Goal: Transaction & Acquisition: Purchase product/service

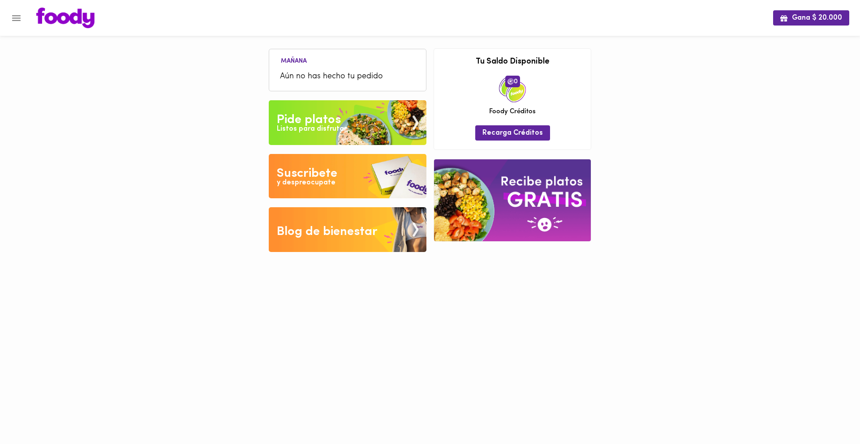
click at [709, 126] on div "Gana $ 20.000 [DATE] Aún no has hecho tu pedido Tu pago contraentrega por $- es…" at bounding box center [430, 132] width 860 height 265
click at [78, 18] on img at bounding box center [65, 18] width 58 height 21
click at [334, 110] on img at bounding box center [348, 122] width 158 height 45
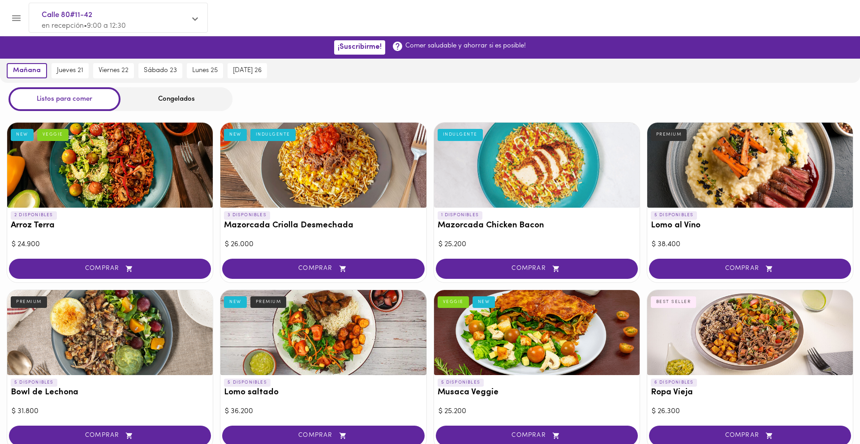
click at [169, 98] on div "Congelados" at bounding box center [176, 99] width 112 height 24
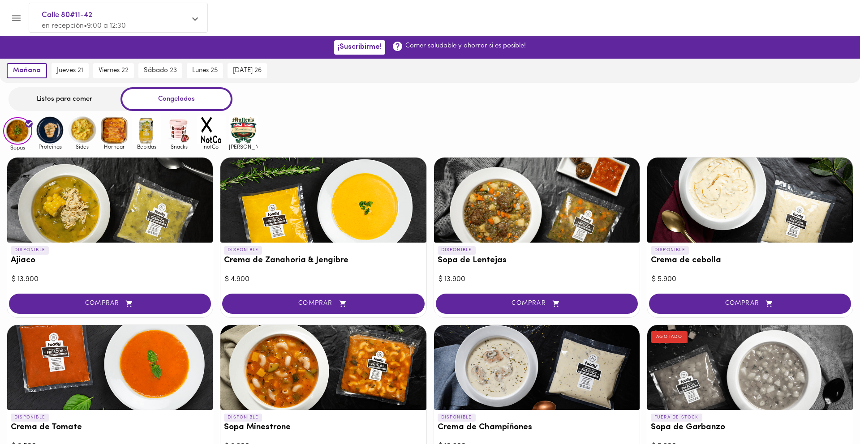
click at [52, 134] on img at bounding box center [49, 129] width 29 height 29
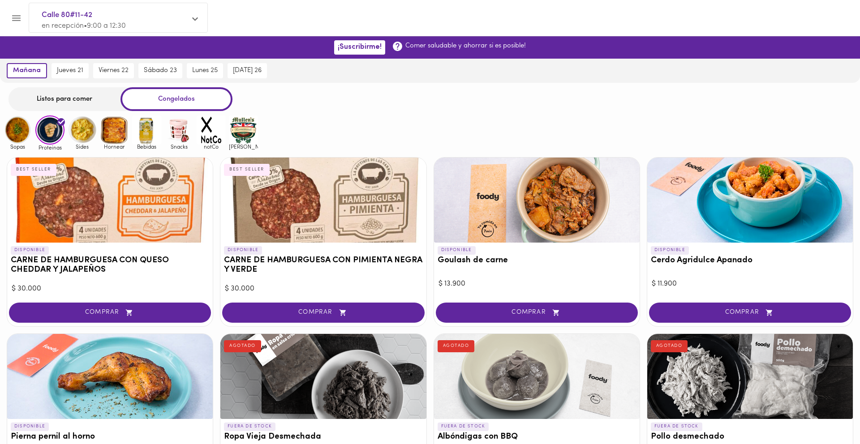
click at [139, 137] on img at bounding box center [146, 129] width 29 height 29
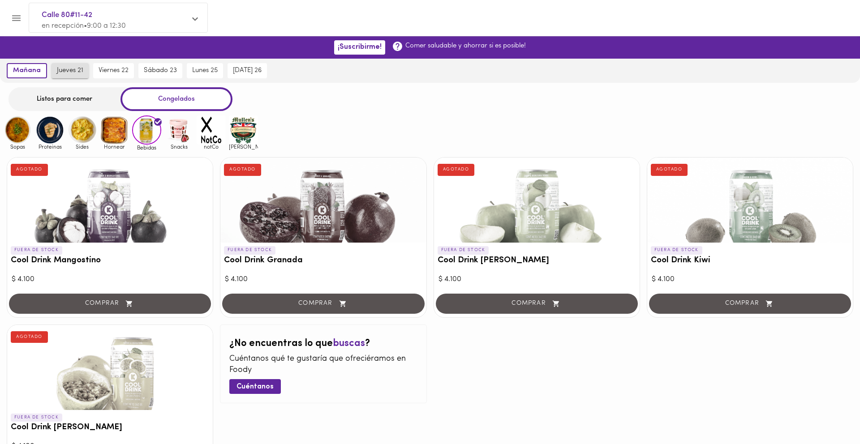
click at [66, 71] on span "jueves 21" at bounding box center [70, 71] width 26 height 8
click at [44, 133] on img at bounding box center [49, 129] width 29 height 29
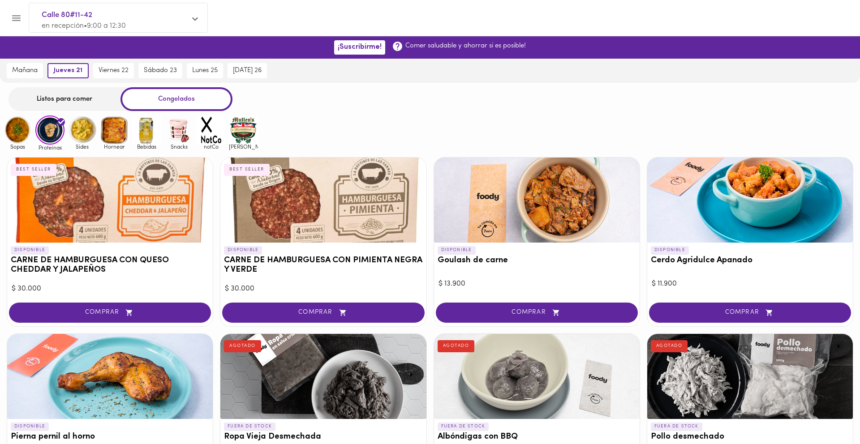
click at [13, 128] on img at bounding box center [17, 129] width 29 height 29
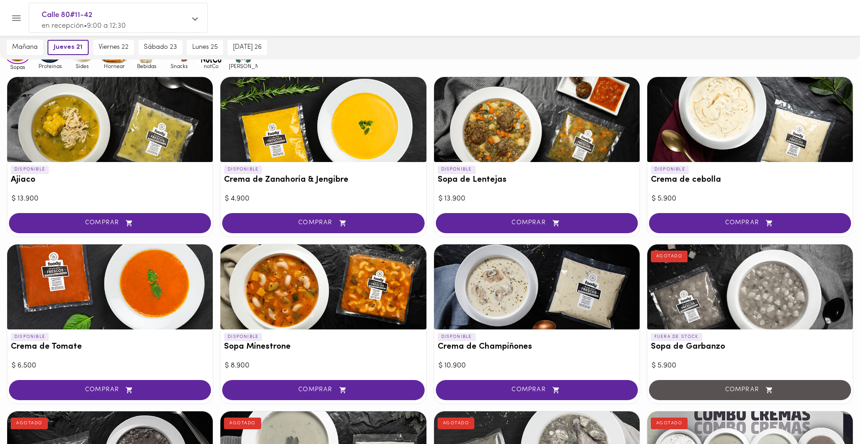
scroll to position [47, 0]
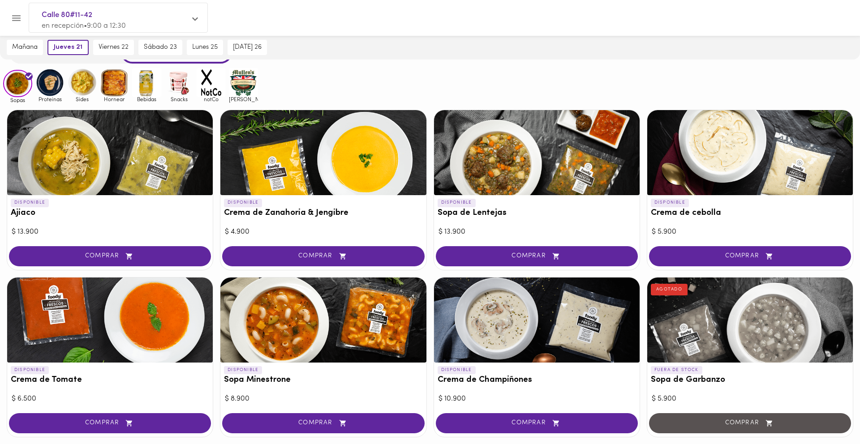
click at [52, 84] on img at bounding box center [49, 82] width 29 height 29
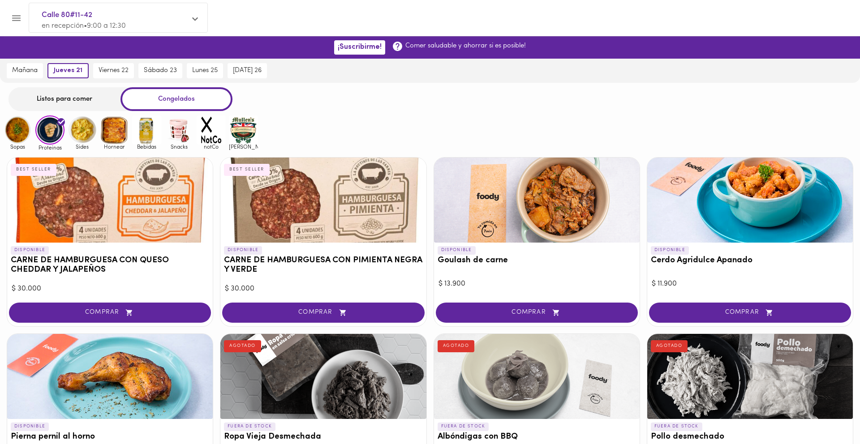
click at [90, 102] on div "Listos para comer" at bounding box center [65, 99] width 112 height 24
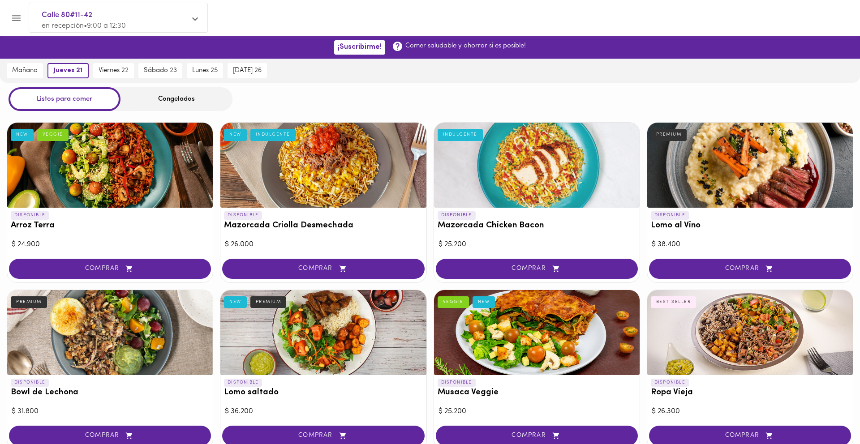
click at [182, 101] on div "Congelados" at bounding box center [176, 99] width 112 height 24
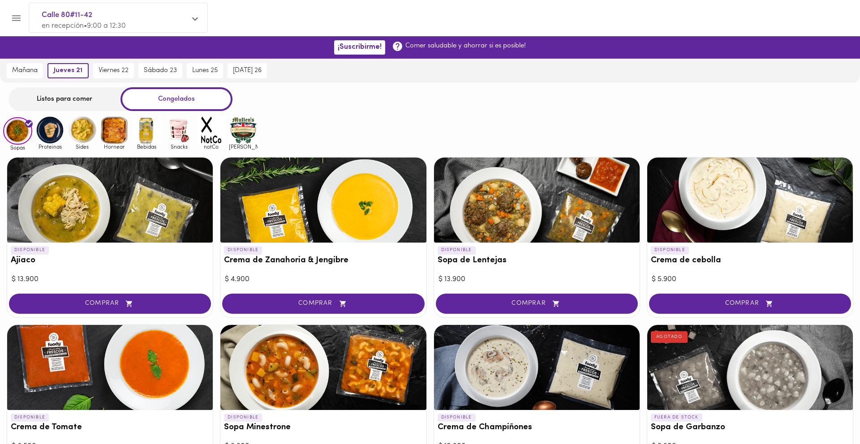
click at [152, 127] on img at bounding box center [146, 129] width 29 height 29
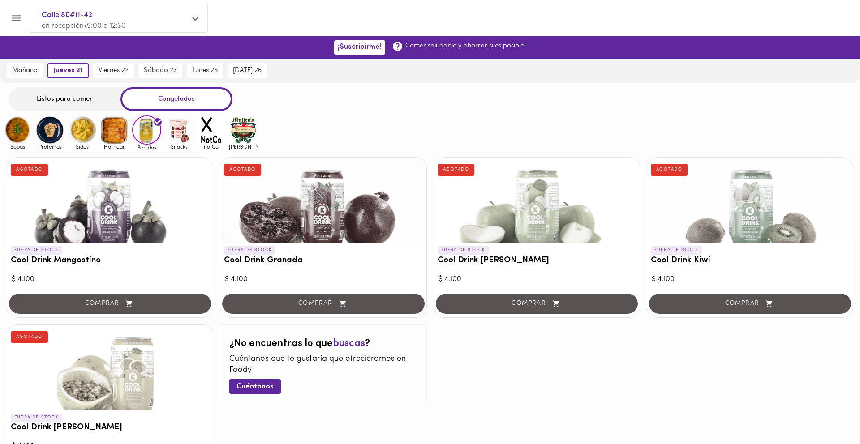
click at [179, 128] on img at bounding box center [178, 129] width 29 height 29
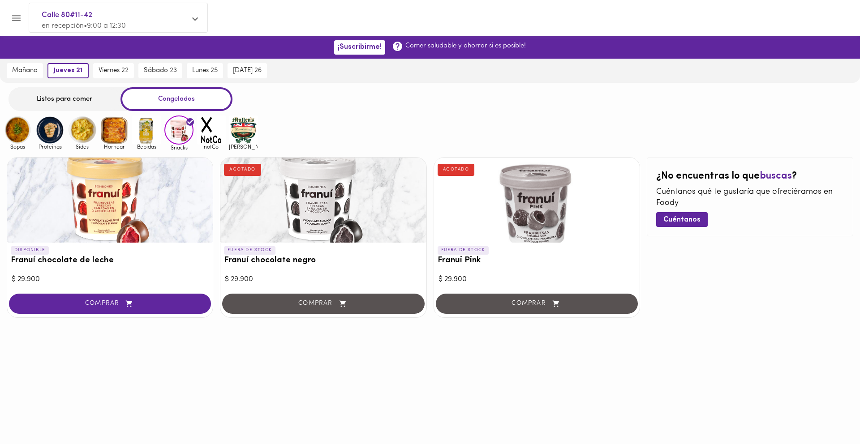
click at [205, 137] on img at bounding box center [211, 129] width 29 height 29
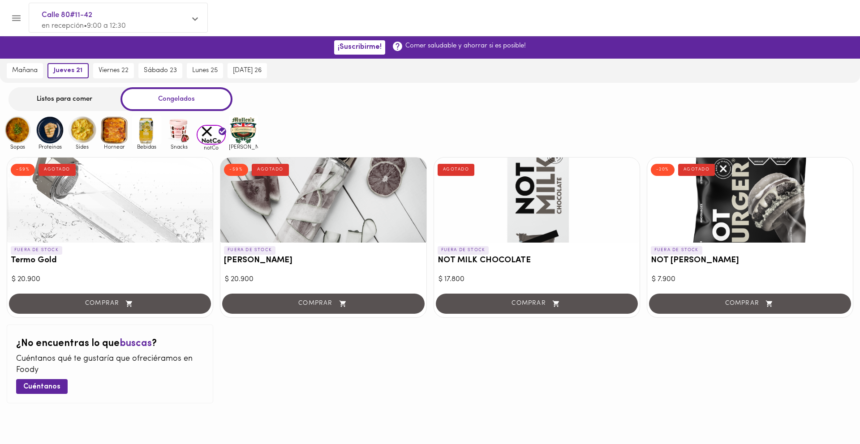
click at [243, 135] on img at bounding box center [243, 129] width 29 height 29
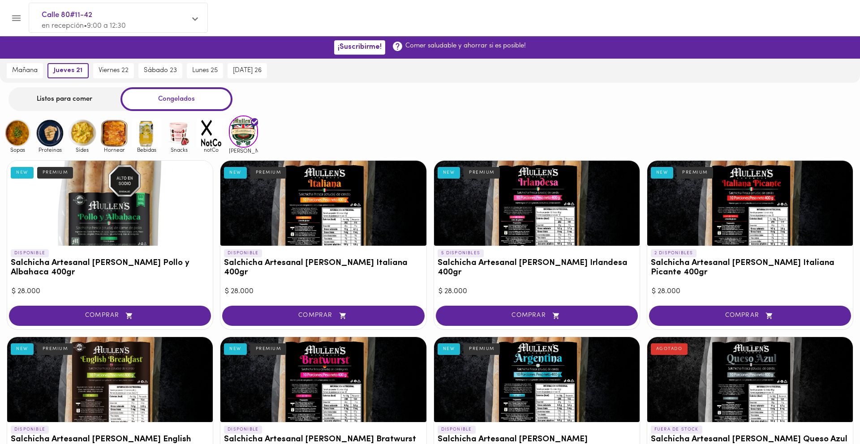
click at [42, 137] on img at bounding box center [49, 133] width 29 height 29
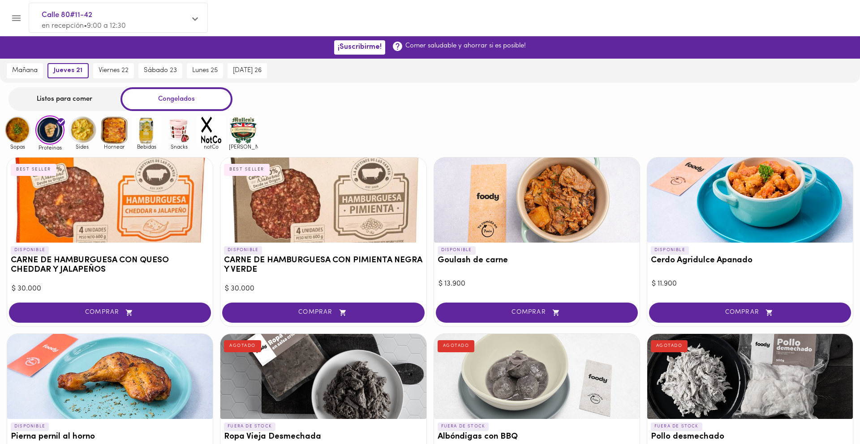
click at [85, 100] on div "Listos para comer" at bounding box center [65, 99] width 112 height 24
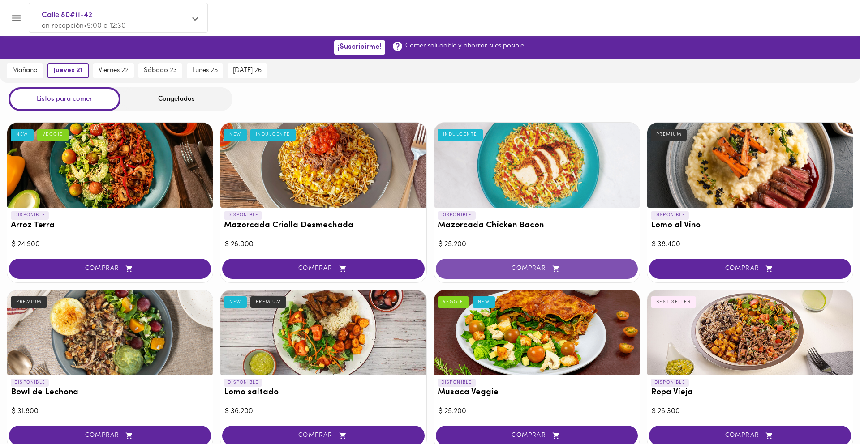
click at [497, 268] on span "COMPRAR" at bounding box center [537, 269] width 180 height 8
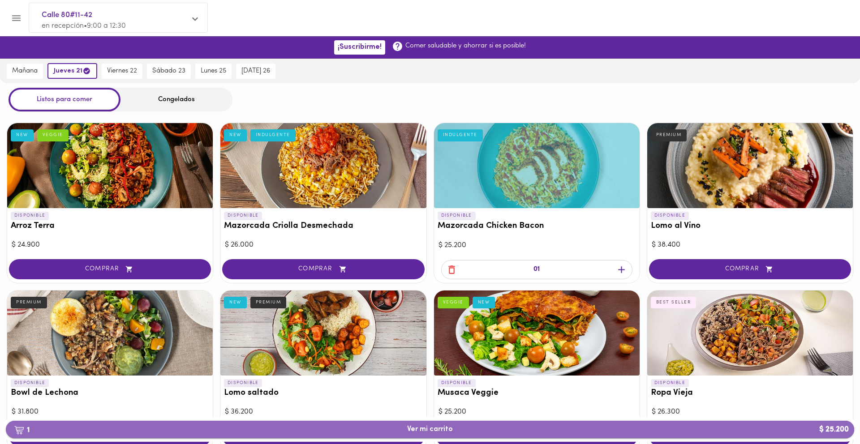
click at [451, 434] on button "1 Ver mi carrito $ 25.200" at bounding box center [430, 429] width 848 height 17
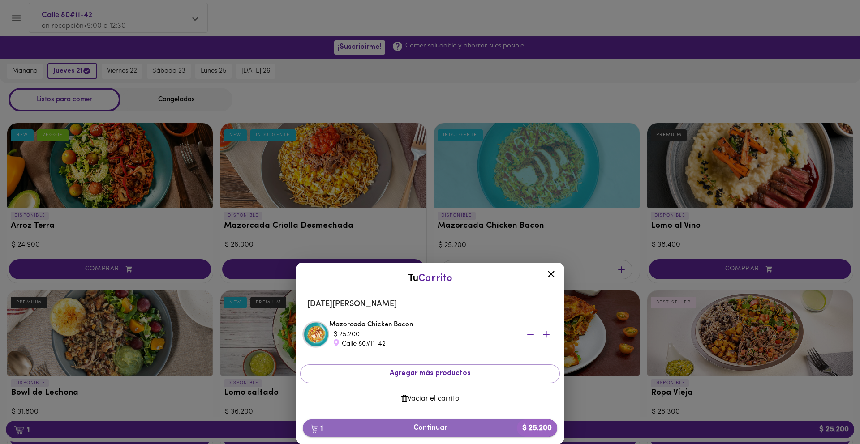
click at [469, 428] on span "1 Continuar $ 25.200" at bounding box center [430, 428] width 240 height 9
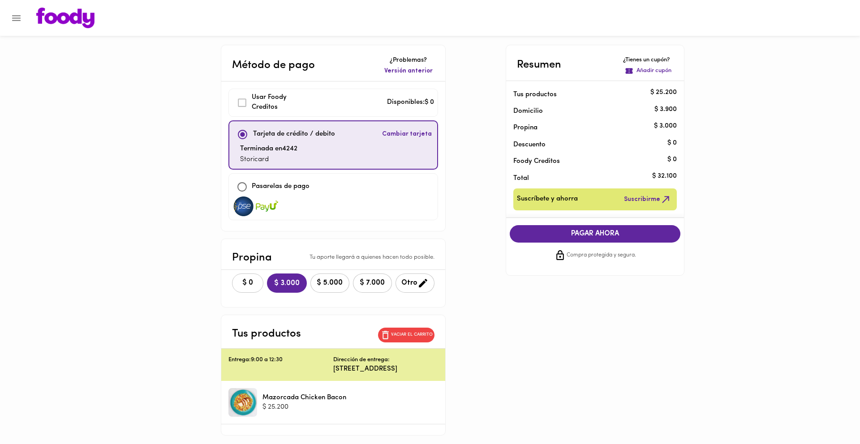
click at [240, 283] on span "$ 0" at bounding box center [248, 283] width 20 height 9
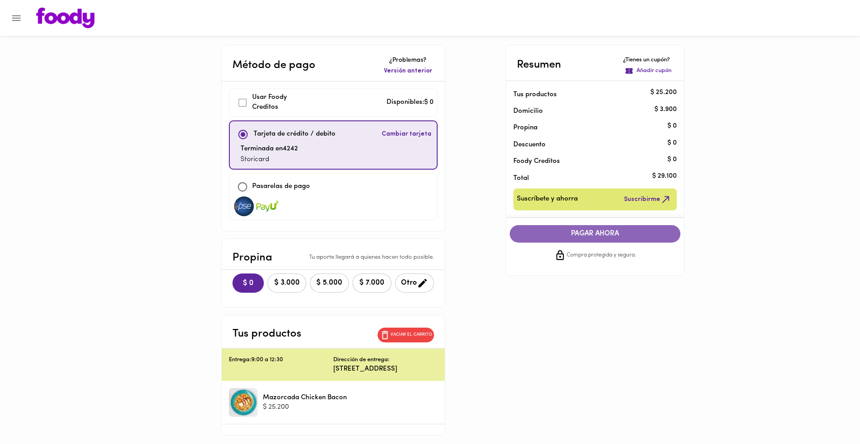
click at [583, 235] on span "PAGAR AHORA" at bounding box center [594, 234] width 153 height 9
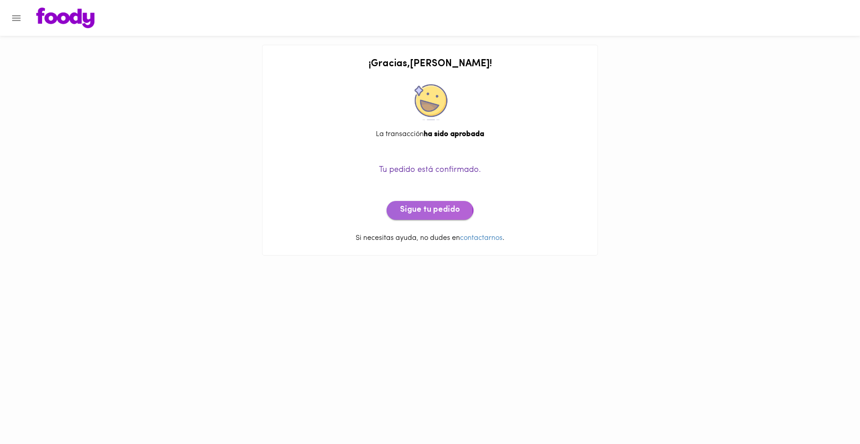
click at [420, 210] on span "Sigue tu pedido" at bounding box center [430, 210] width 60 height 10
